Goal: Information Seeking & Learning: Find specific fact

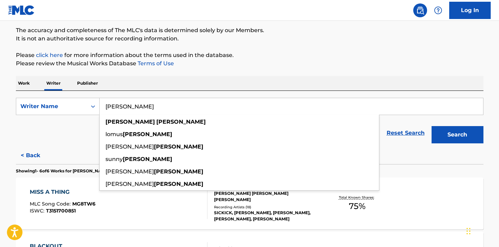
scroll to position [59, 0]
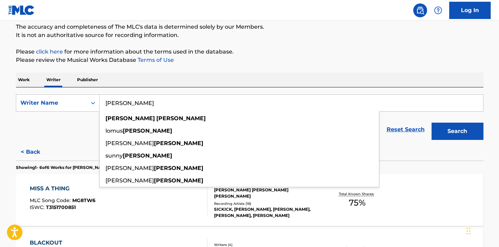
click at [169, 75] on div "Work Writer Publisher" at bounding box center [249, 80] width 467 height 15
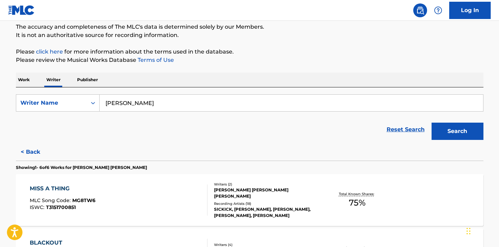
click at [158, 106] on input "[PERSON_NAME]" at bounding box center [291, 103] width 383 height 17
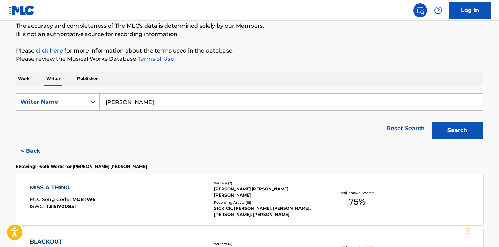
click at [468, 131] on button "Search" at bounding box center [457, 130] width 52 height 17
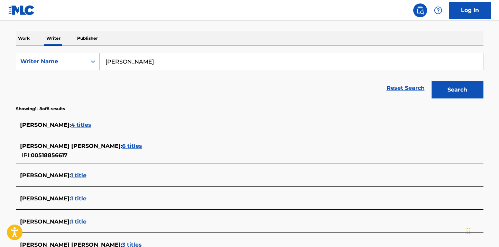
scroll to position [93, 0]
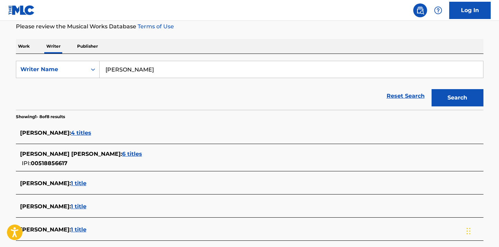
click at [147, 66] on input "[PERSON_NAME]" at bounding box center [291, 69] width 383 height 17
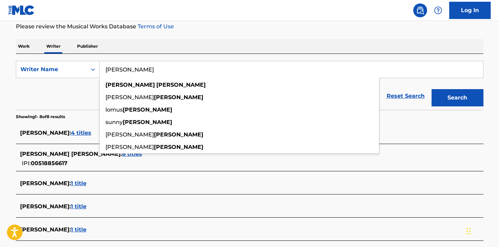
click at [147, 66] on input "[PERSON_NAME]" at bounding box center [291, 69] width 383 height 17
click at [156, 67] on input "[PERSON_NAME]" at bounding box center [291, 69] width 383 height 17
click at [149, 69] on input "[PERSON_NAME]" at bounding box center [291, 69] width 383 height 17
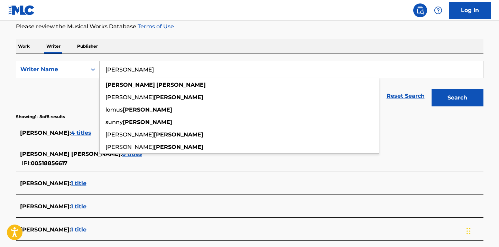
click at [149, 69] on input "[PERSON_NAME]" at bounding box center [291, 69] width 383 height 17
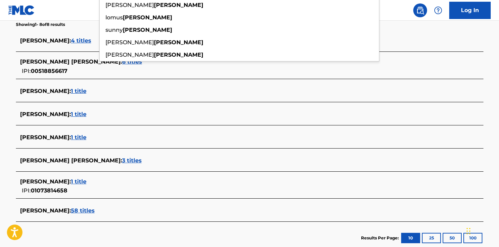
scroll to position [185, 0]
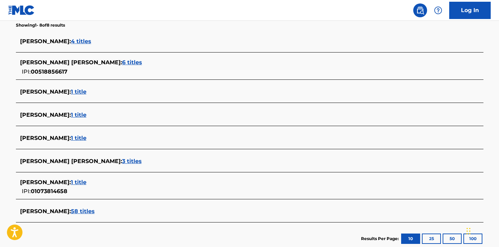
click at [82, 210] on span "58 titles" at bounding box center [83, 211] width 24 height 7
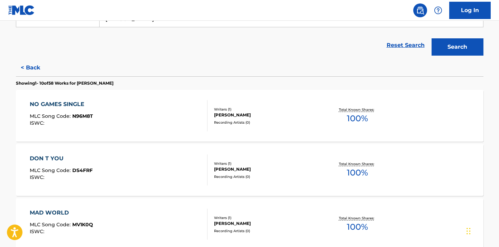
scroll to position [143, 0]
